Goal: Task Accomplishment & Management: Manage account settings

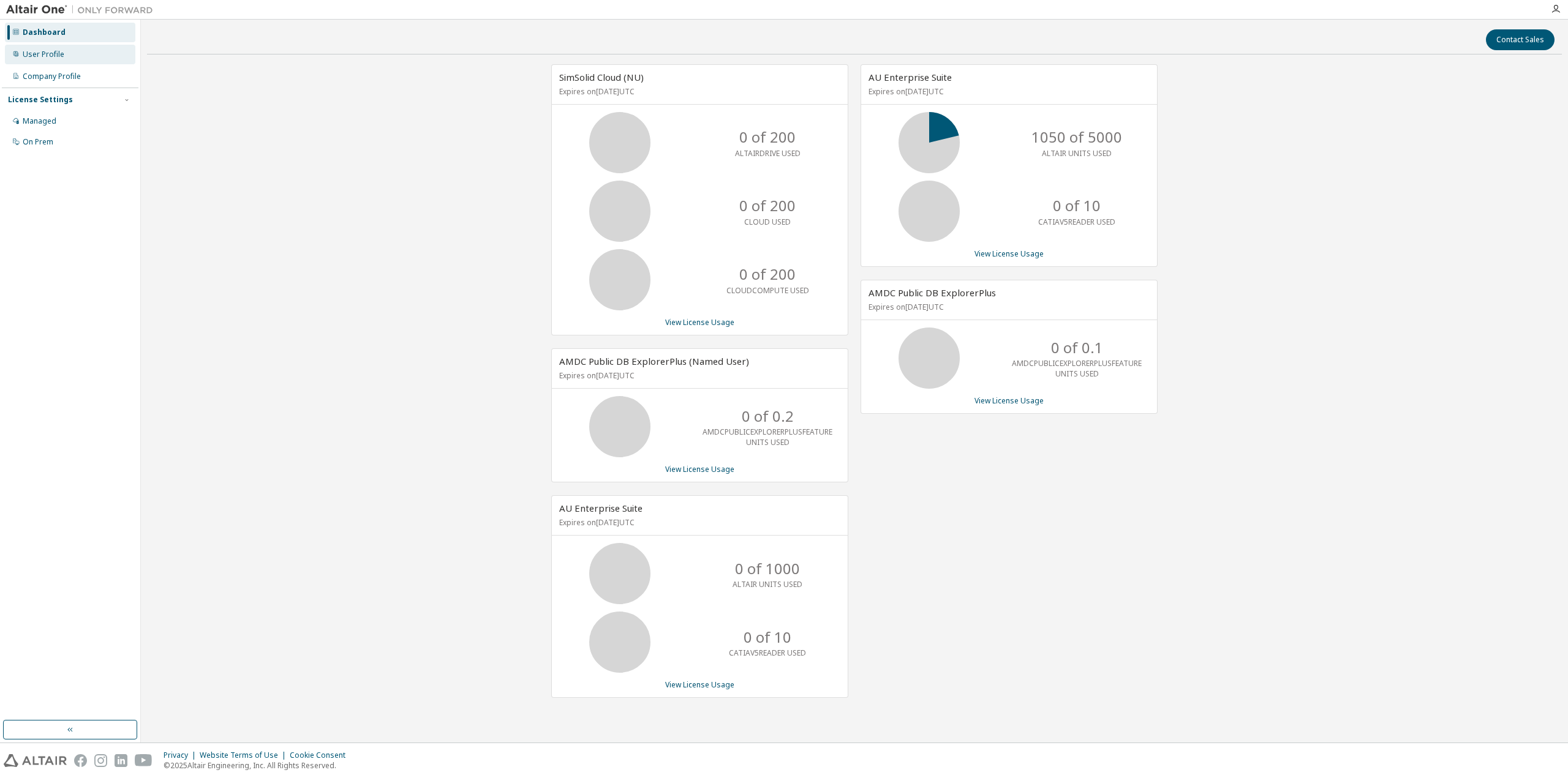
click at [56, 55] on div "User Profile" at bounding box center [43, 54] width 42 height 10
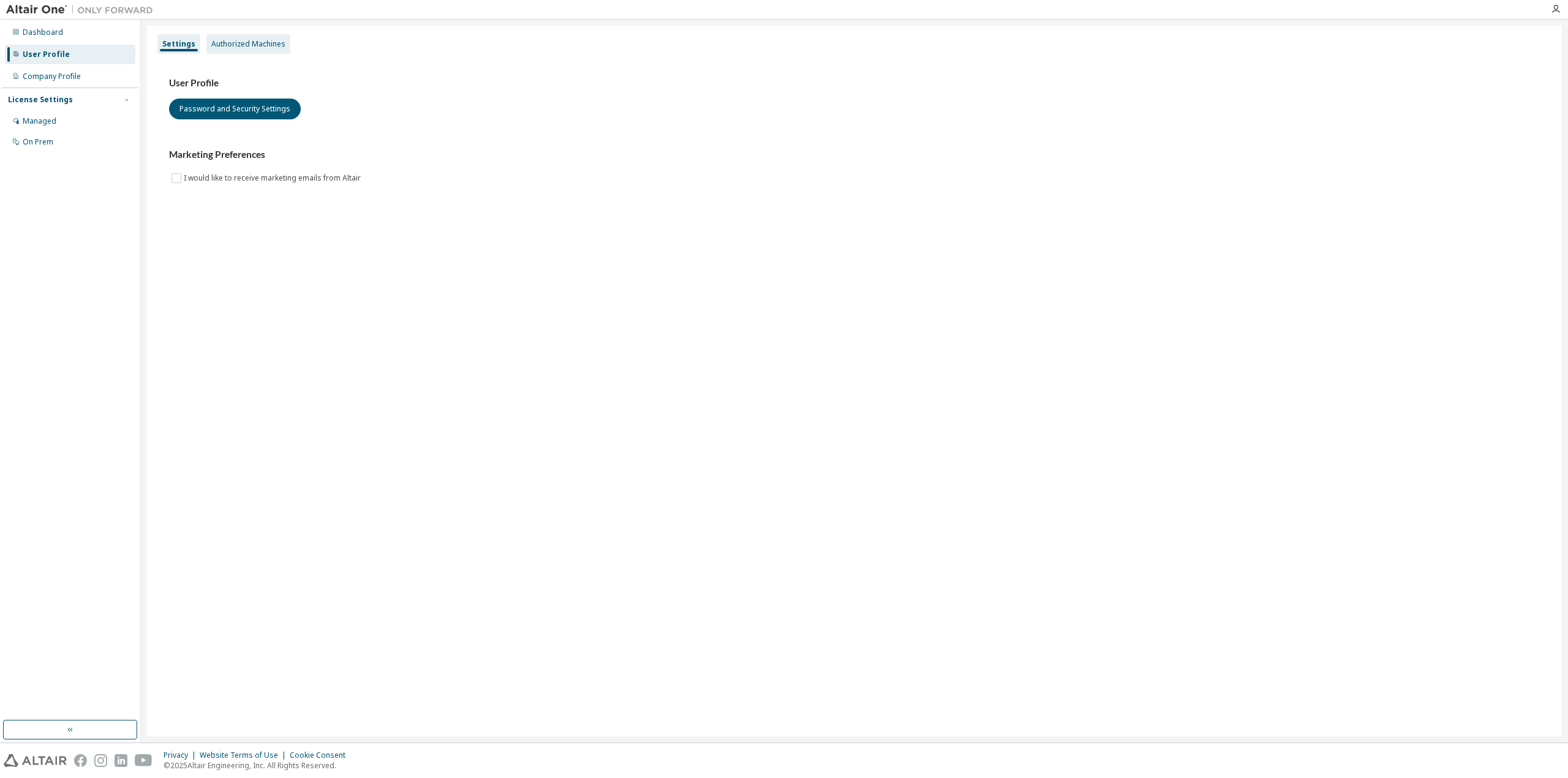
click at [242, 39] on div "Authorized Machines" at bounding box center [248, 44] width 84 height 20
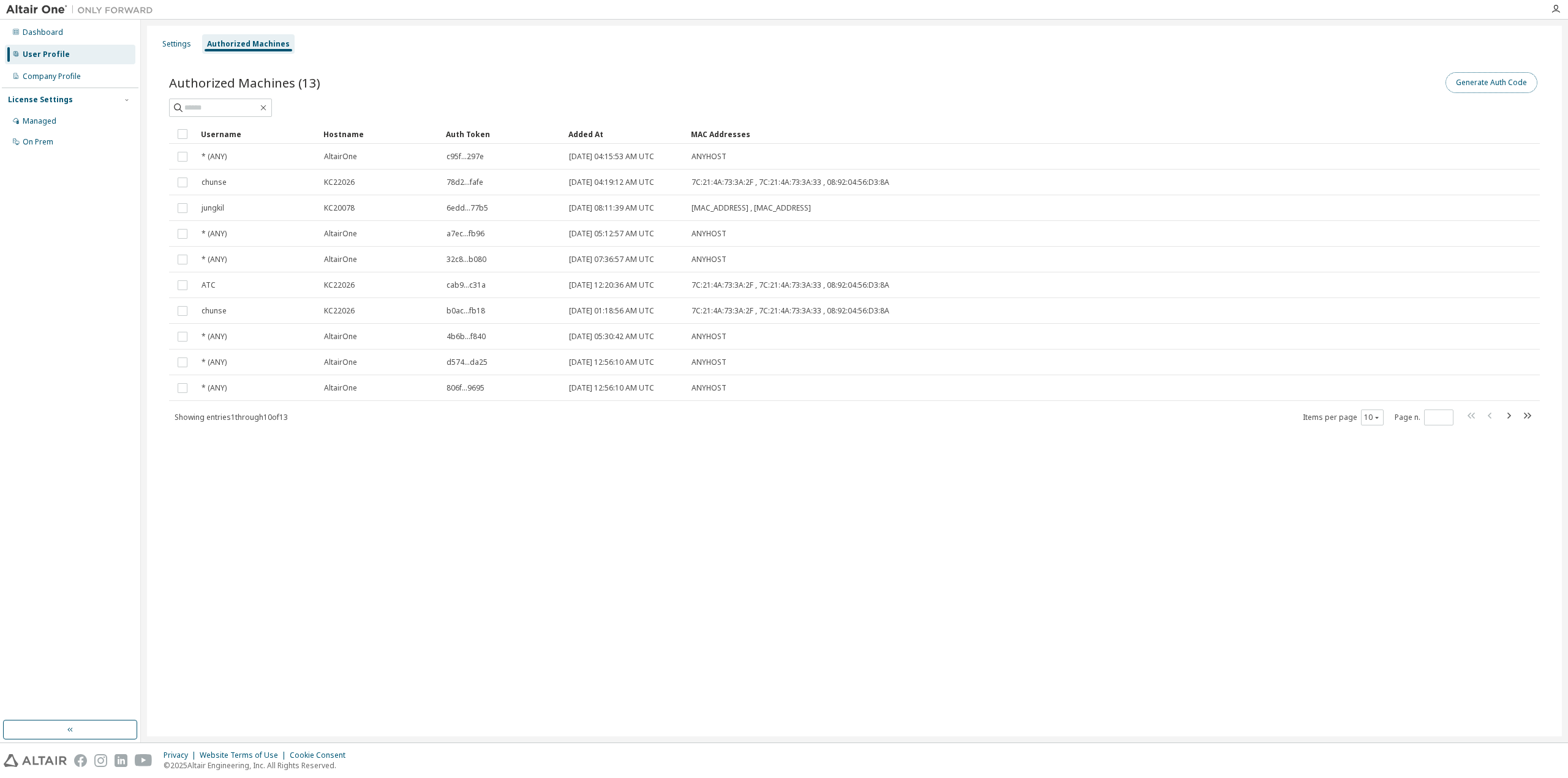
click at [1497, 84] on button "Generate Auth Code" at bounding box center [1491, 82] width 92 height 20
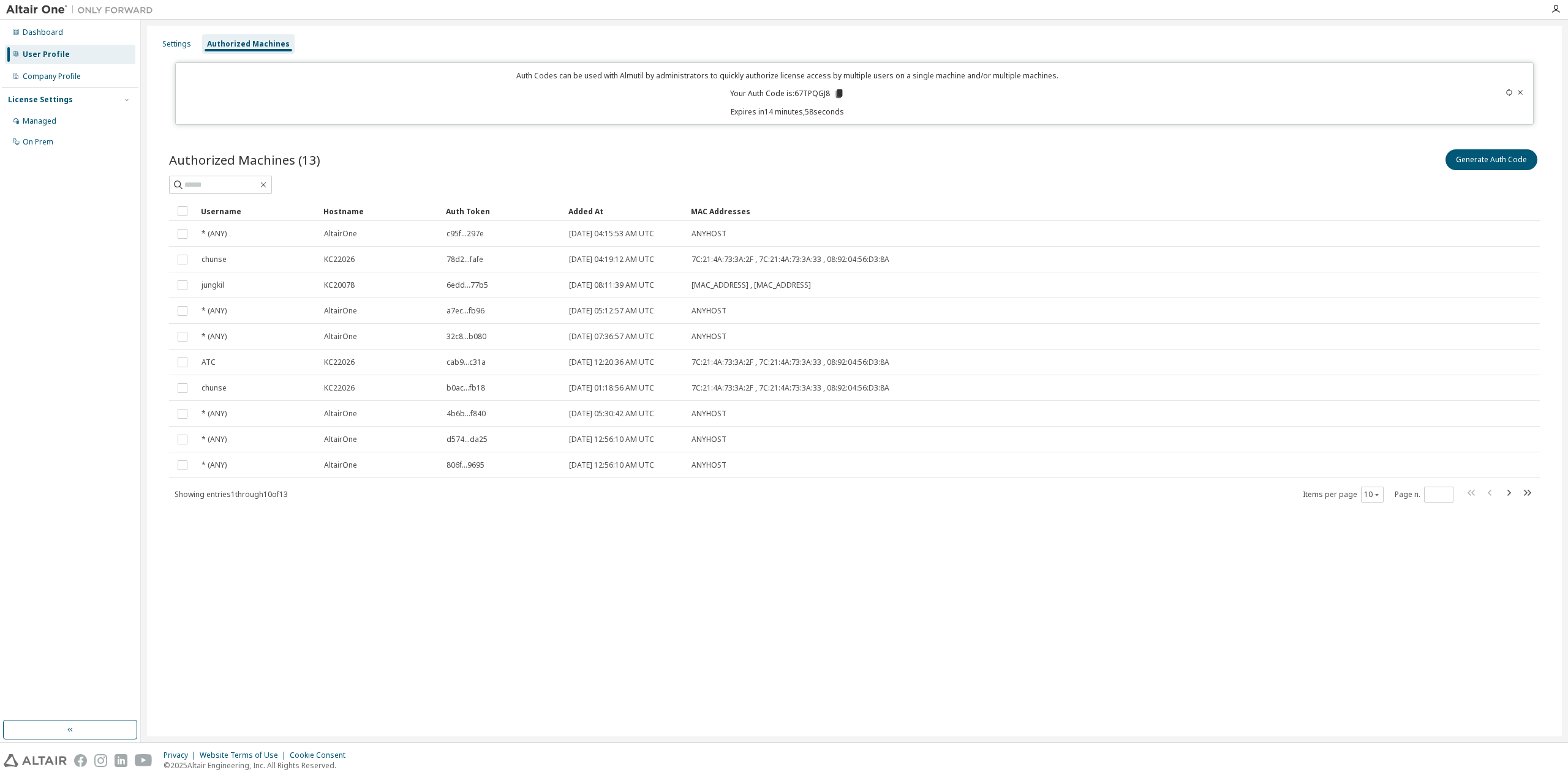
click at [841, 91] on icon at bounding box center [839, 93] width 7 height 8
drag, startPoint x: 1509, startPoint y: 94, endPoint x: 1500, endPoint y: 99, distance: 10.3
click at [1509, 95] on icon at bounding box center [1508, 93] width 5 height 8
drag, startPoint x: 734, startPoint y: 146, endPoint x: 799, endPoint y: 118, distance: 70.8
click at [740, 140] on div "Authorized Machines (13) Generate Auth Code Clear Load Save Save As Field Opera…" at bounding box center [854, 333] width 1400 height 403
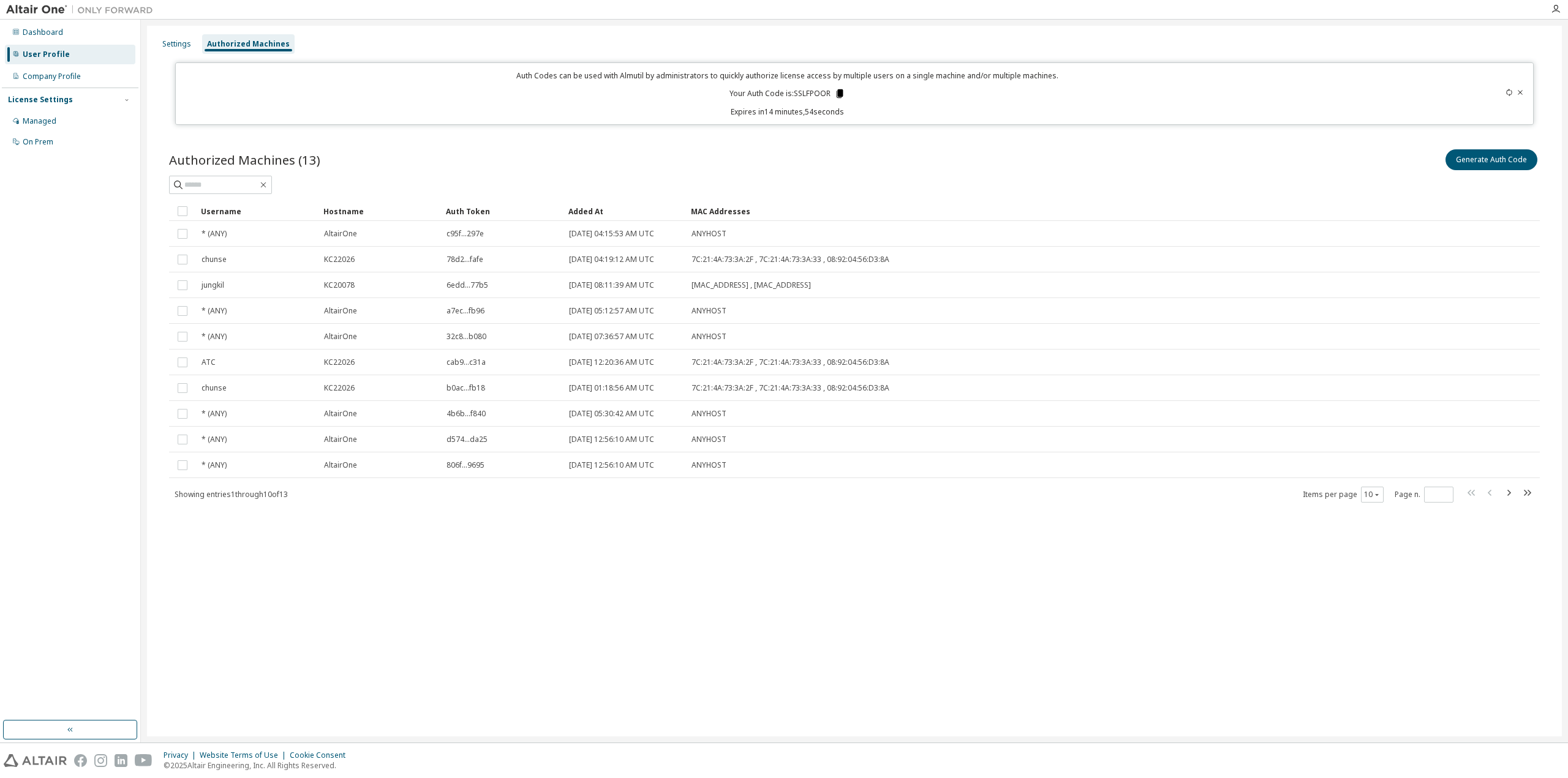
click at [841, 96] on icon at bounding box center [840, 93] width 7 height 8
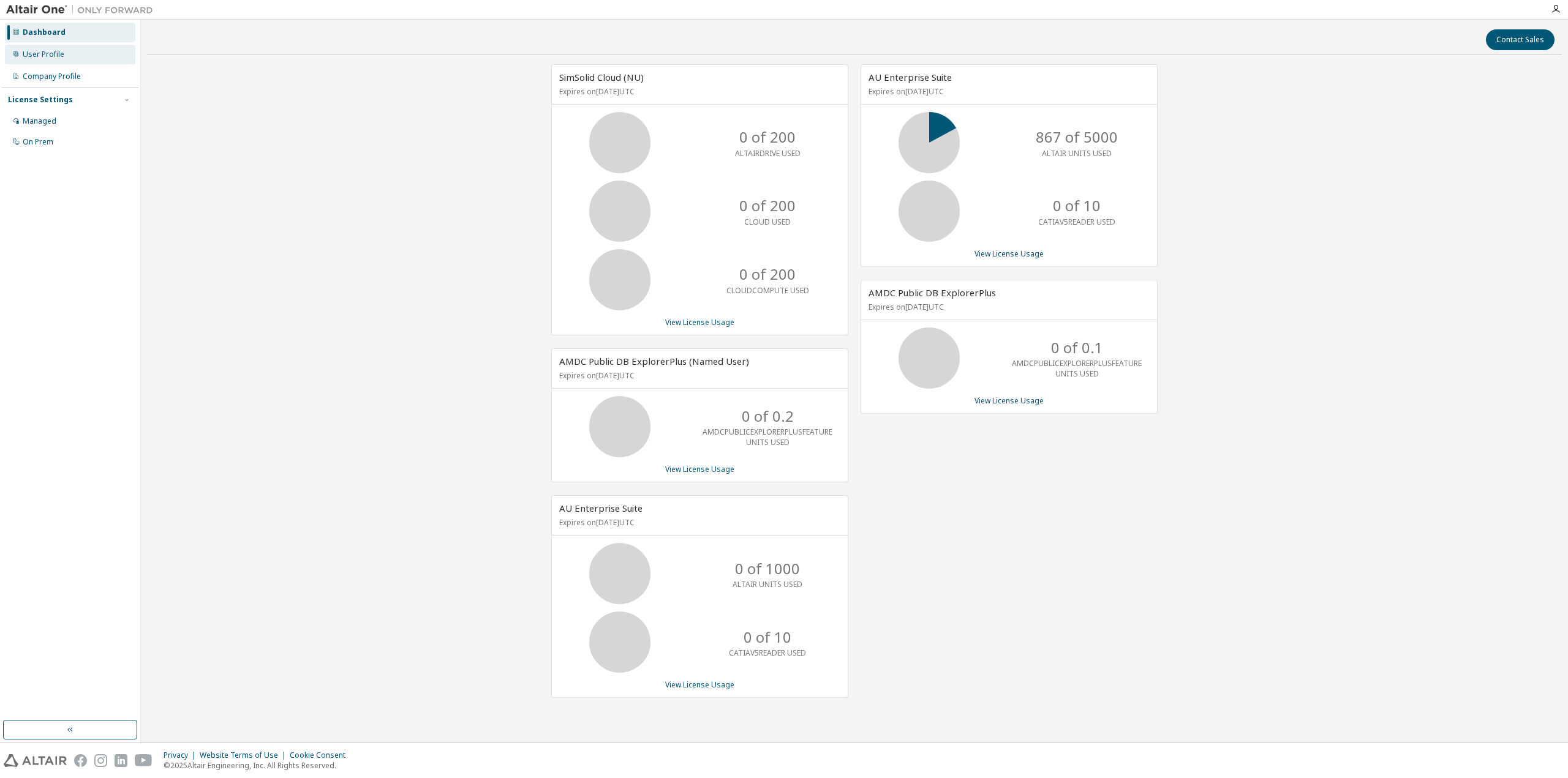
click at [38, 56] on div "User Profile" at bounding box center [43, 54] width 42 height 10
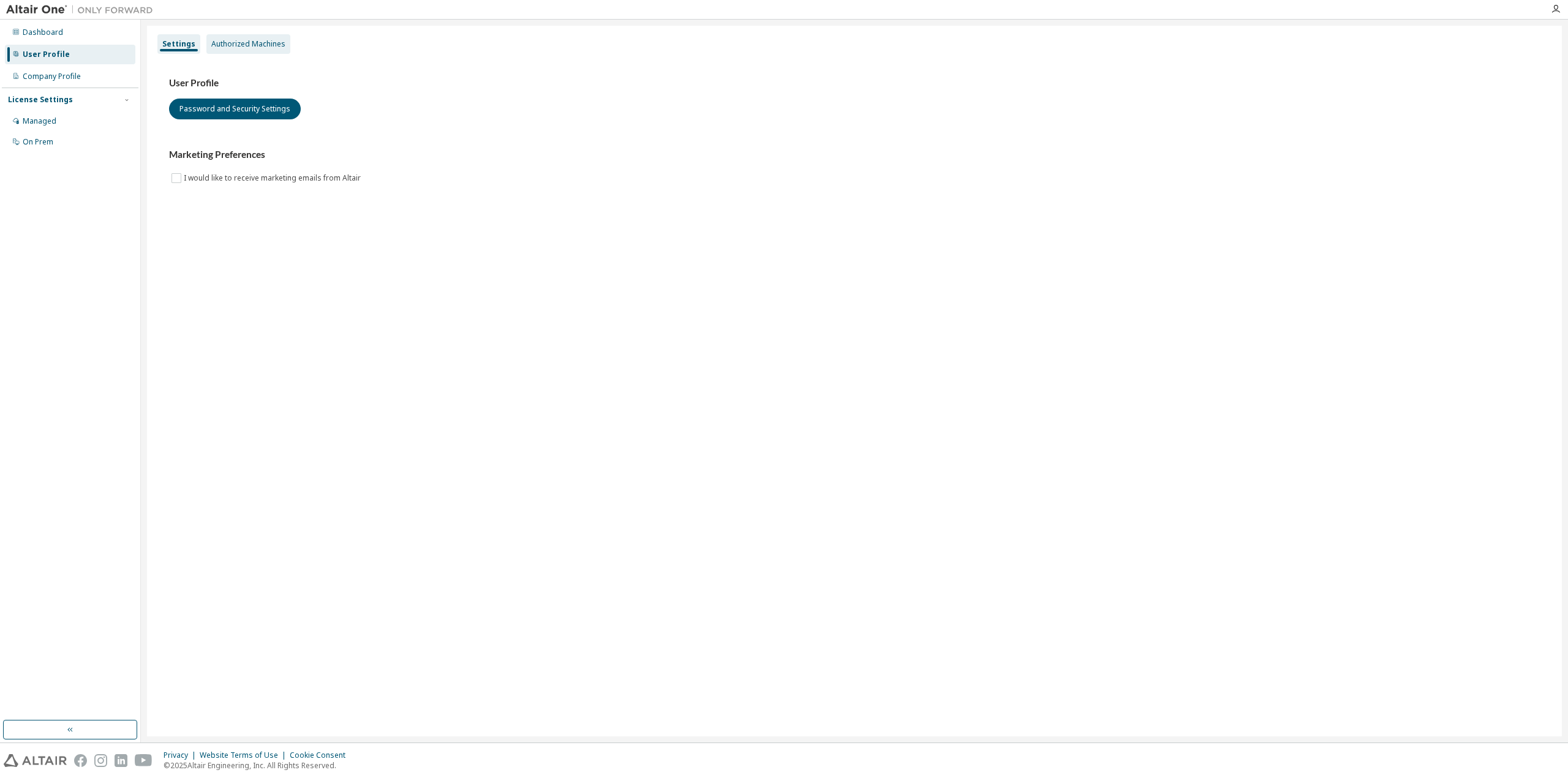
click at [273, 40] on div "Authorized Machines" at bounding box center [248, 44] width 74 height 10
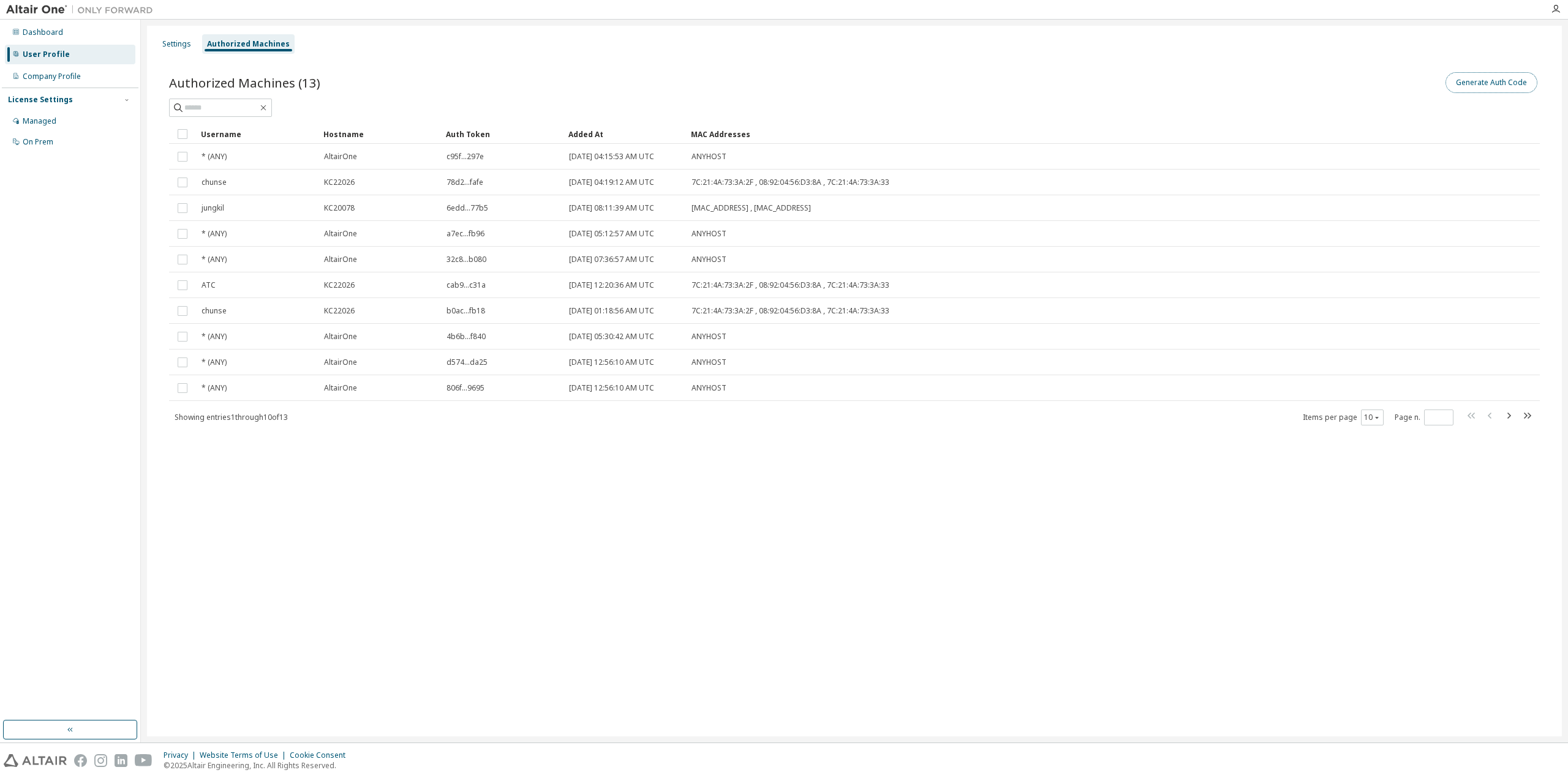
click at [1506, 80] on button "Generate Auth Code" at bounding box center [1491, 82] width 92 height 20
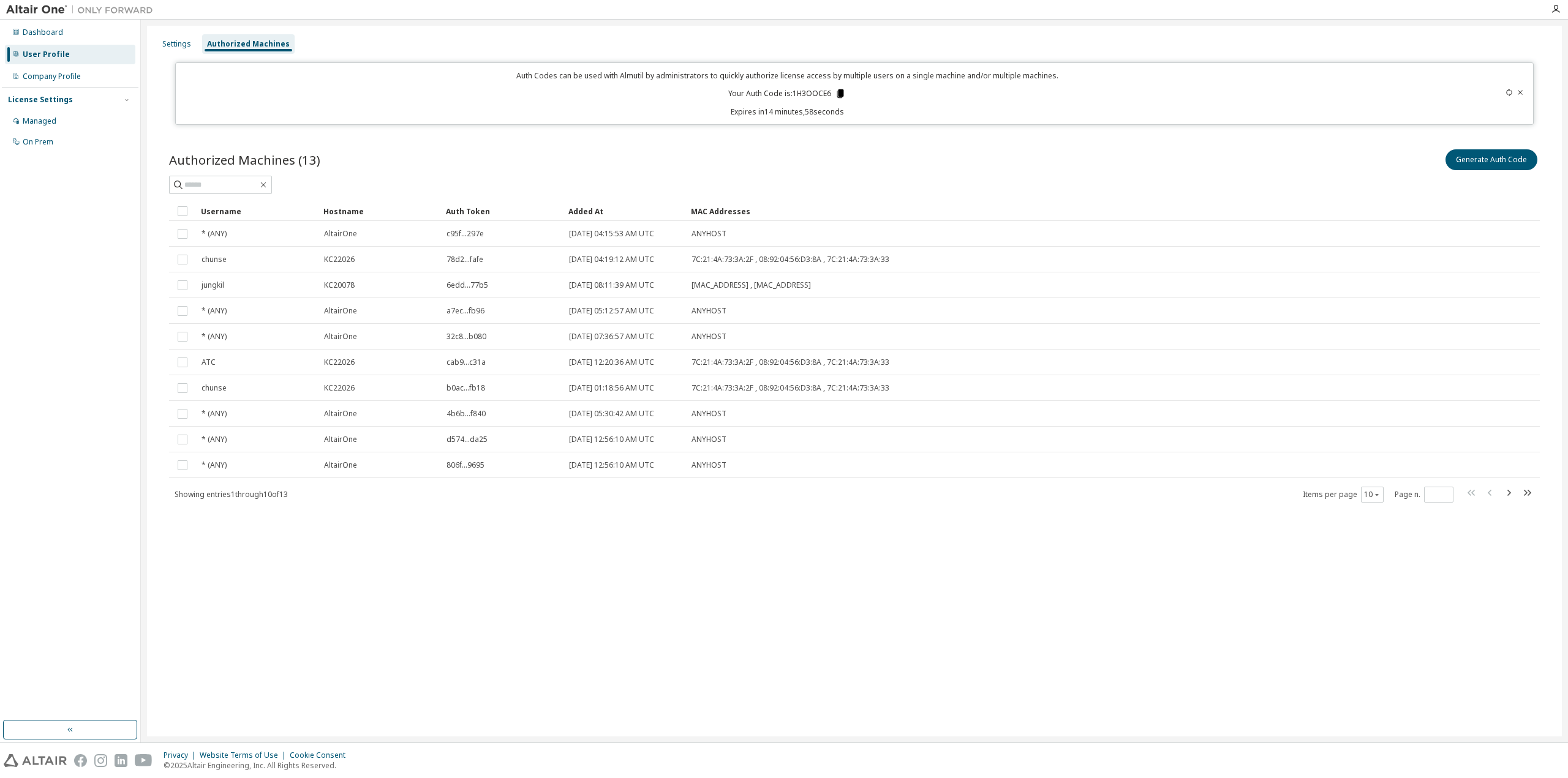
click at [840, 96] on icon at bounding box center [841, 93] width 7 height 8
click at [841, 92] on icon at bounding box center [841, 93] width 7 height 8
